Goal: Information Seeking & Learning: Learn about a topic

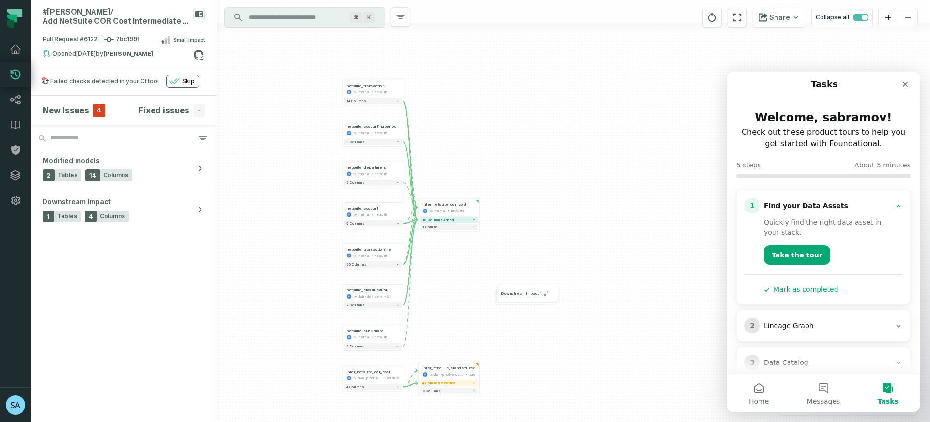
drag, startPoint x: 571, startPoint y: 253, endPoint x: 452, endPoint y: 273, distance: 120.4
click at [452, 273] on div "netsuite_classification ltx-dwh-stg-rivery bi - 2 columns netsuite_transactionl…" at bounding box center [573, 211] width 713 height 422
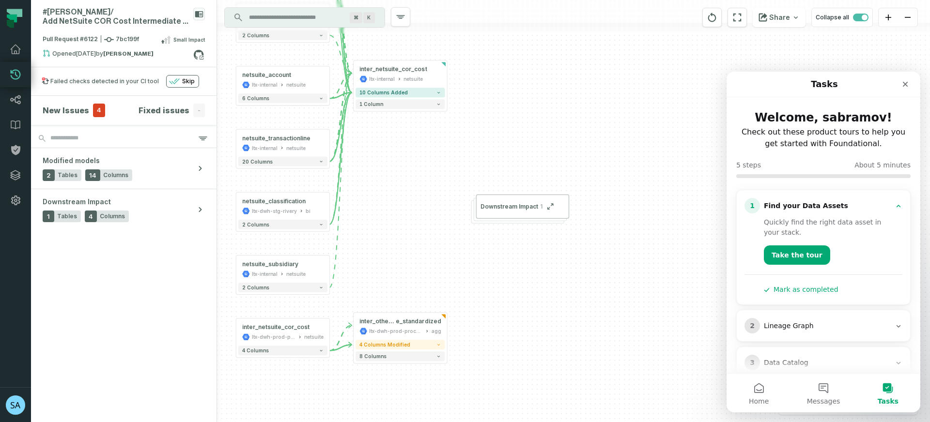
drag, startPoint x: 459, startPoint y: 333, endPoint x: 414, endPoint y: 255, distance: 90.1
click at [414, 255] on div "netsuite_classification ltx-dwh-stg-rivery bi - 2 columns netsuite_transactionl…" at bounding box center [573, 211] width 713 height 422
click at [380, 345] on span "4 columns modified" at bounding box center [383, 344] width 51 height 6
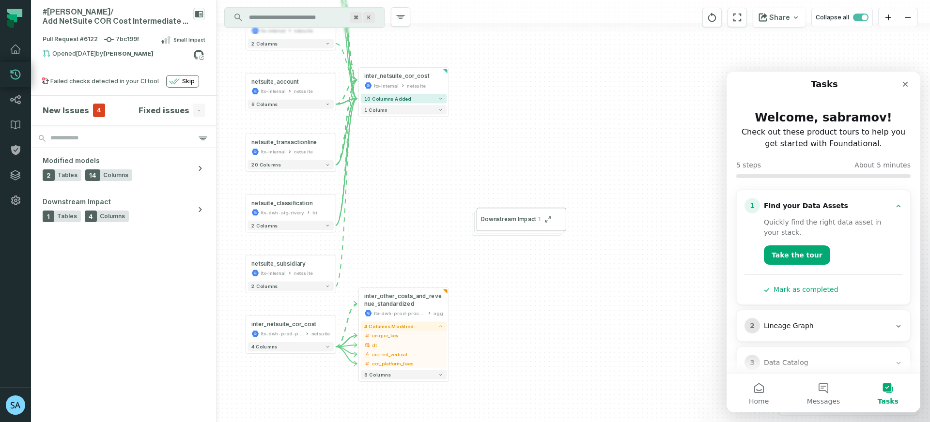
drag, startPoint x: 424, startPoint y: 257, endPoint x: 427, endPoint y: 236, distance: 20.6
click at [427, 236] on div "netsuite_classification ltx-dwh-stg-rivery bi - 2 columns netsuite_transactionl…" at bounding box center [573, 211] width 713 height 422
click at [907, 84] on icon "Close" at bounding box center [906, 84] width 8 height 8
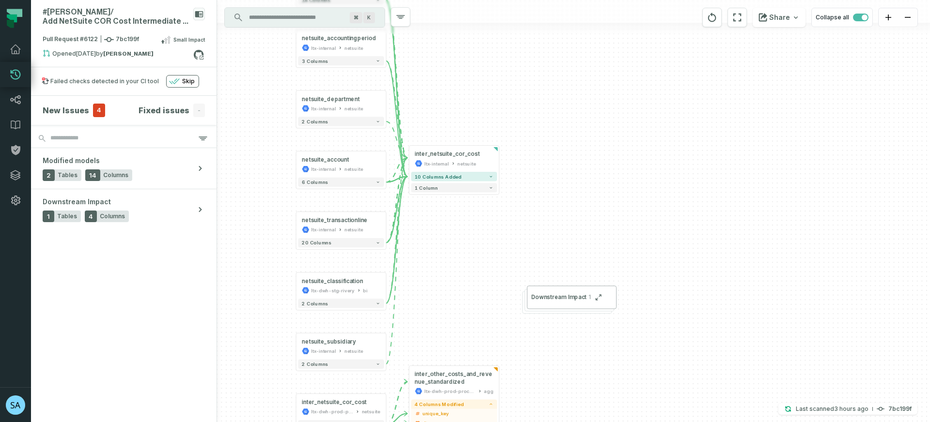
drag, startPoint x: 427, startPoint y: 181, endPoint x: 477, endPoint y: 260, distance: 93.4
click at [477, 260] on div "netsuite_classification ltx-dwh-stg-rivery bi - 2 columns netsuite_transactionl…" at bounding box center [573, 211] width 713 height 422
click at [469, 152] on div "inter_netsuite_cor_cost" at bounding box center [447, 154] width 65 height 7
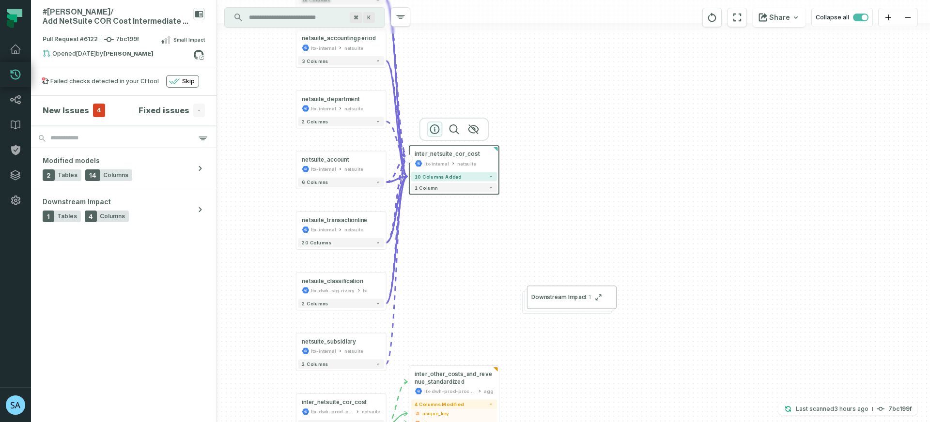
click at [432, 130] on icon "button" at bounding box center [435, 130] width 12 height 12
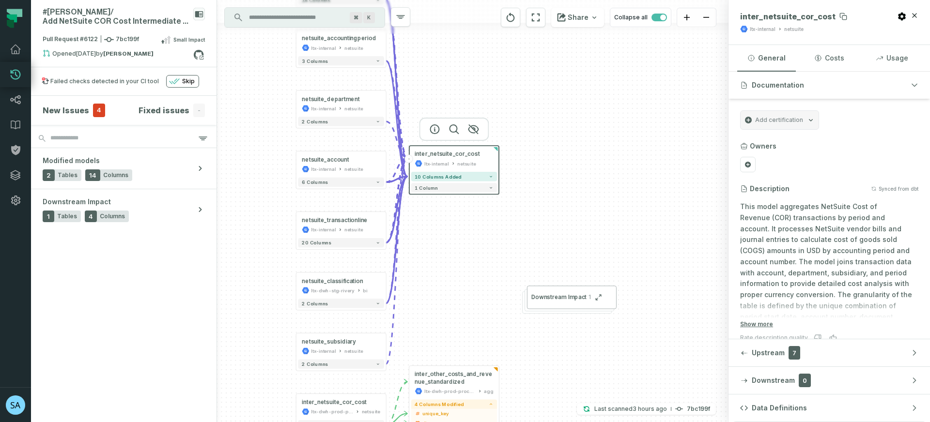
click at [780, 17] on span "inter_netsuite_cor_cost" at bounding box center [787, 17] width 95 height 10
copy span "inter_netsuite_cor_cost"
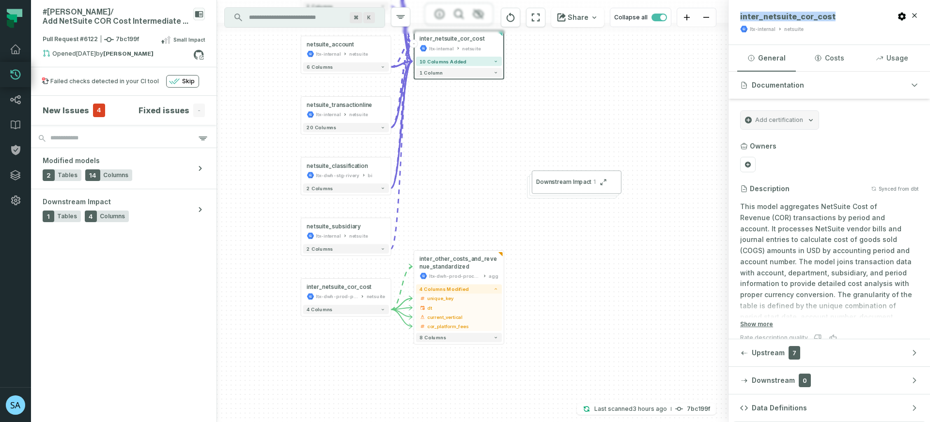
drag, startPoint x: 443, startPoint y: 262, endPoint x: 444, endPoint y: 147, distance: 114.8
click at [444, 147] on div "netsuite_classification ltx-dwh-stg-rivery bi - 2 columns netsuite_transactionl…" at bounding box center [473, 211] width 512 height 422
click at [377, 309] on button "4 columns" at bounding box center [346, 309] width 86 height 9
click at [385, 312] on icon "button" at bounding box center [383, 310] width 5 height 5
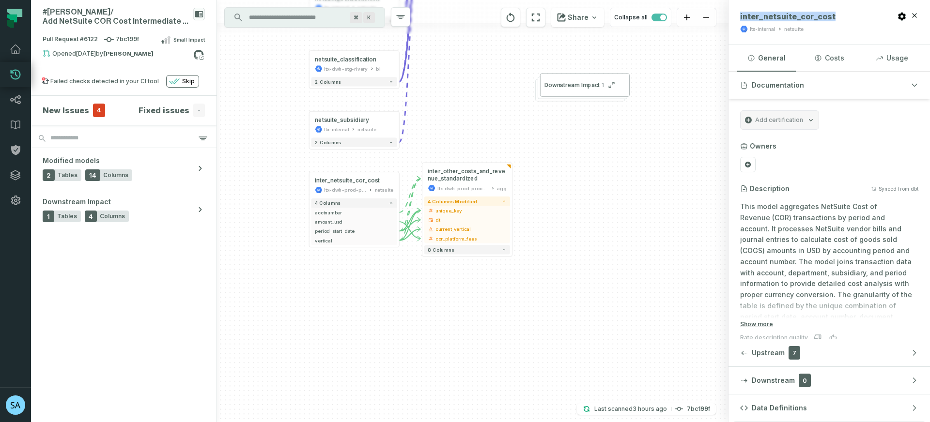
drag, startPoint x: 446, startPoint y: 181, endPoint x: 447, endPoint y: 130, distance: 50.9
click at [447, 130] on div "netsuite_classification ltx-dwh-stg-rivery bi - 2 columns netsuite_transactionl…" at bounding box center [473, 211] width 512 height 422
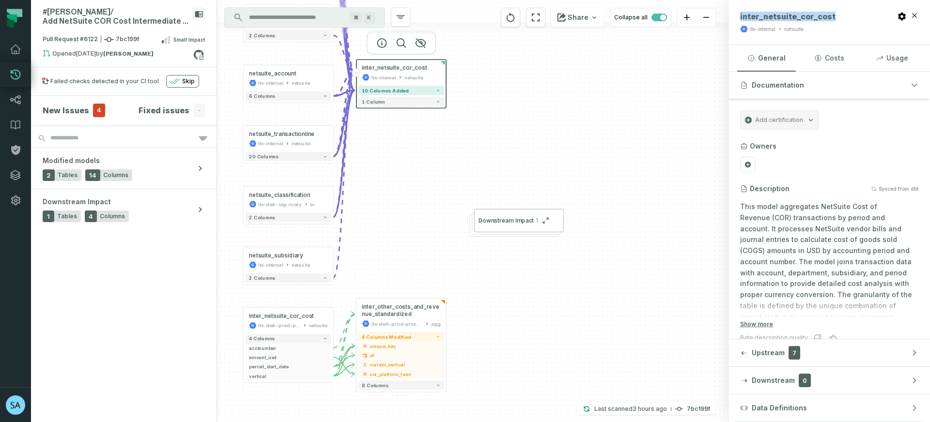
drag, startPoint x: 436, startPoint y: 101, endPoint x: 370, endPoint y: 236, distance: 150.4
click at [370, 236] on div "netsuite_classification ltx-dwh-stg-rivery bi - 2 columns netsuite_transactionl…" at bounding box center [473, 211] width 512 height 422
click at [489, 144] on div "netsuite_classification ltx-dwh-stg-rivery bi - 2 columns netsuite_transactionl…" at bounding box center [473, 211] width 512 height 422
click at [516, 16] on icon "reset" at bounding box center [510, 18] width 11 height 12
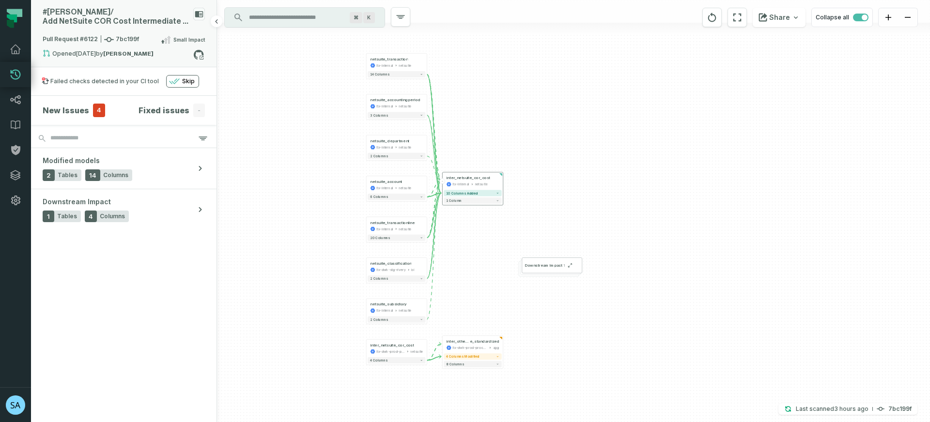
click at [117, 35] on span "Pull Request #6122 7bc199f" at bounding box center [91, 40] width 96 height 10
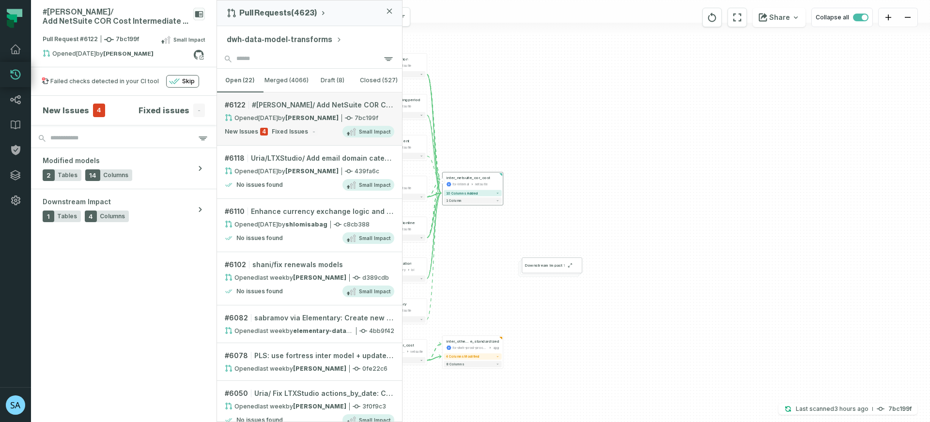
click at [290, 116] on div "Opened [DATE] 11:01:07 AM by [PERSON_NAME]" at bounding box center [282, 118] width 114 height 8
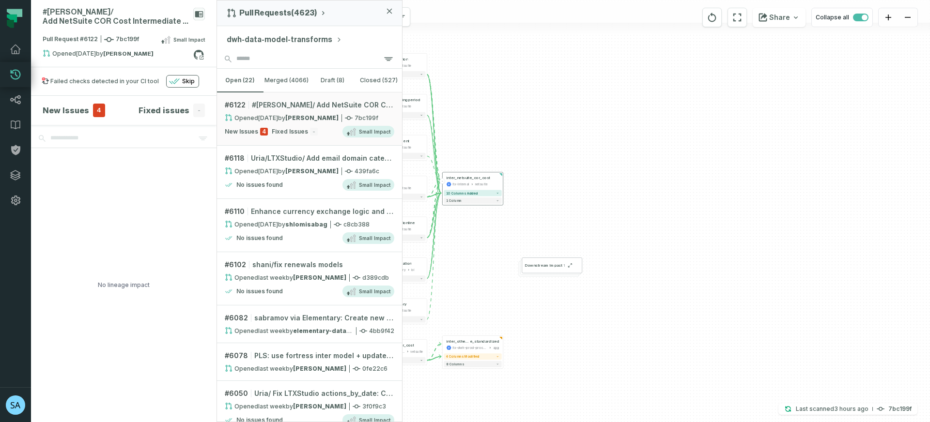
click at [559, 88] on div "netsuite_classification ltx-dwh-stg-rivery bi - 2 columns netsuite_transactionl…" at bounding box center [573, 211] width 713 height 422
